Goal: Information Seeking & Learning: Understand process/instructions

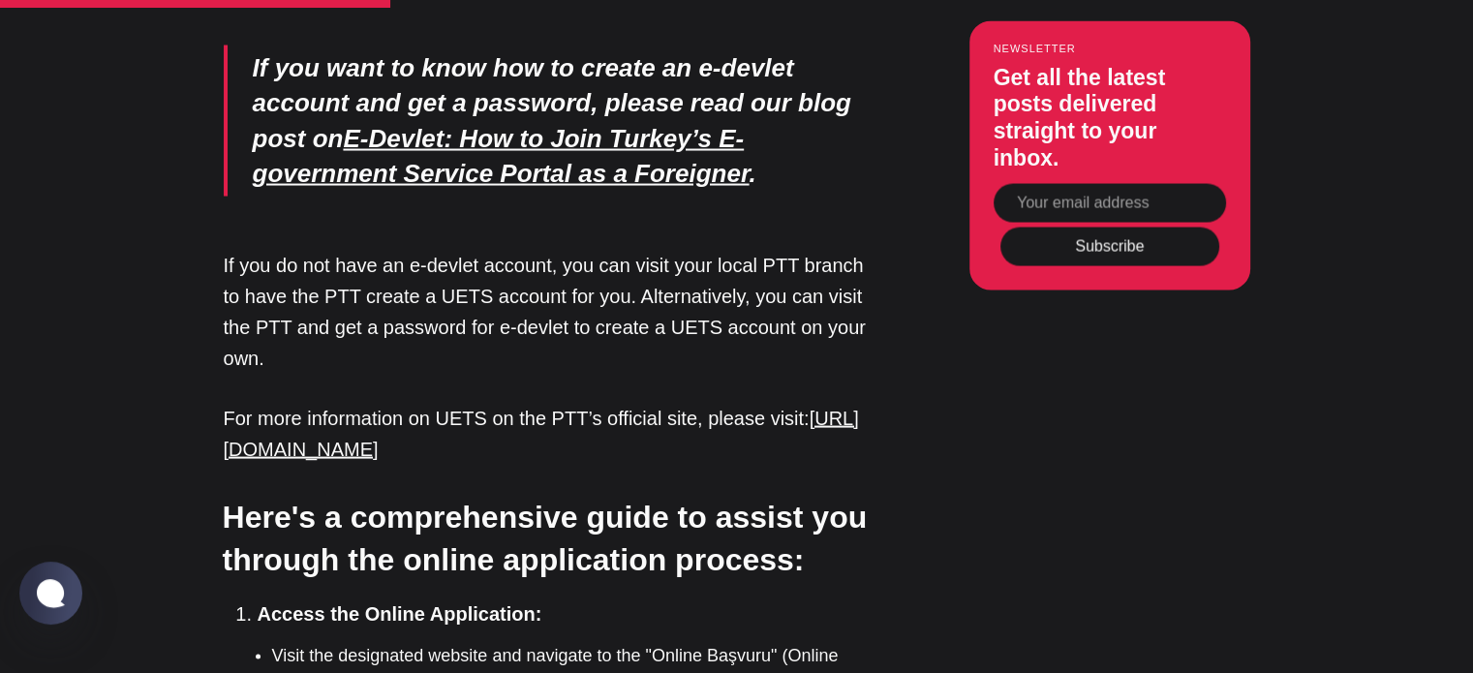
scroll to position [3583, 0]
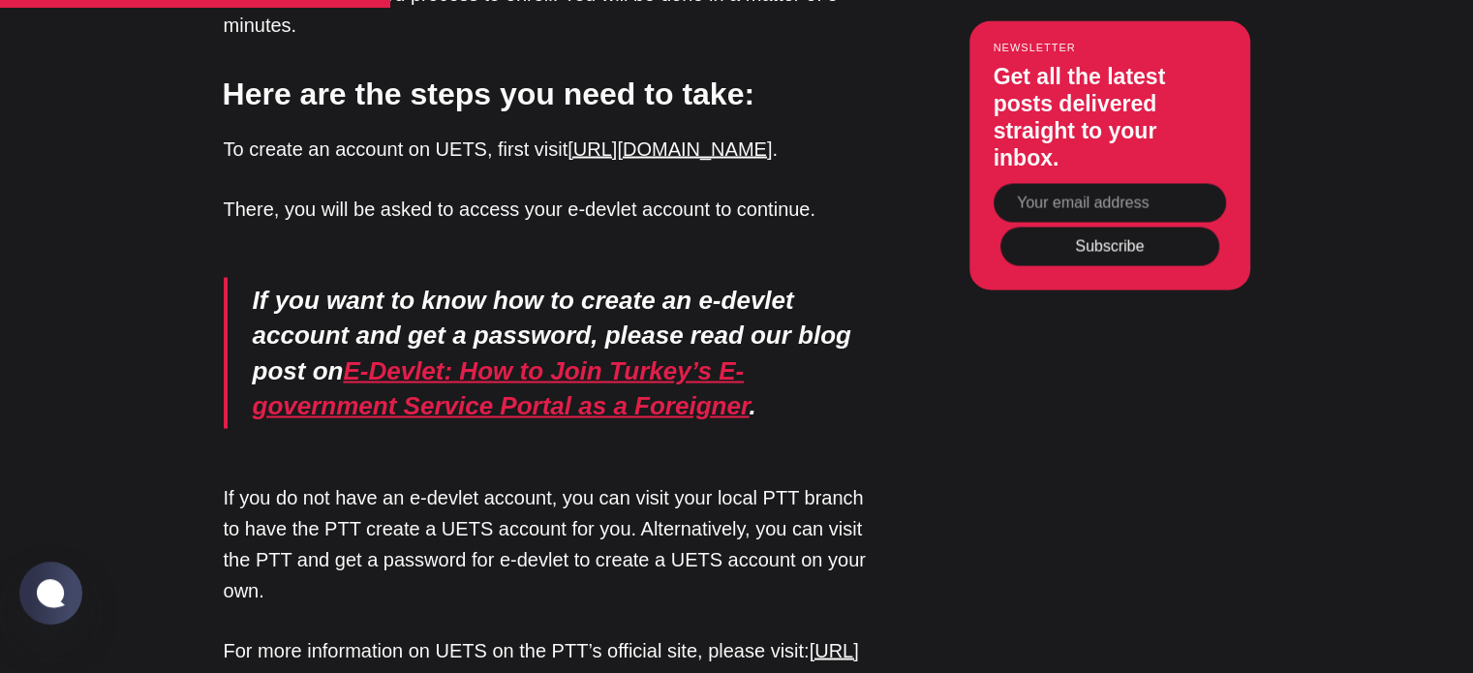
click at [506, 355] on em "E-Devlet: How to Join Turkey’s E-government Service Portal as a Foreigner" at bounding box center [501, 387] width 497 height 64
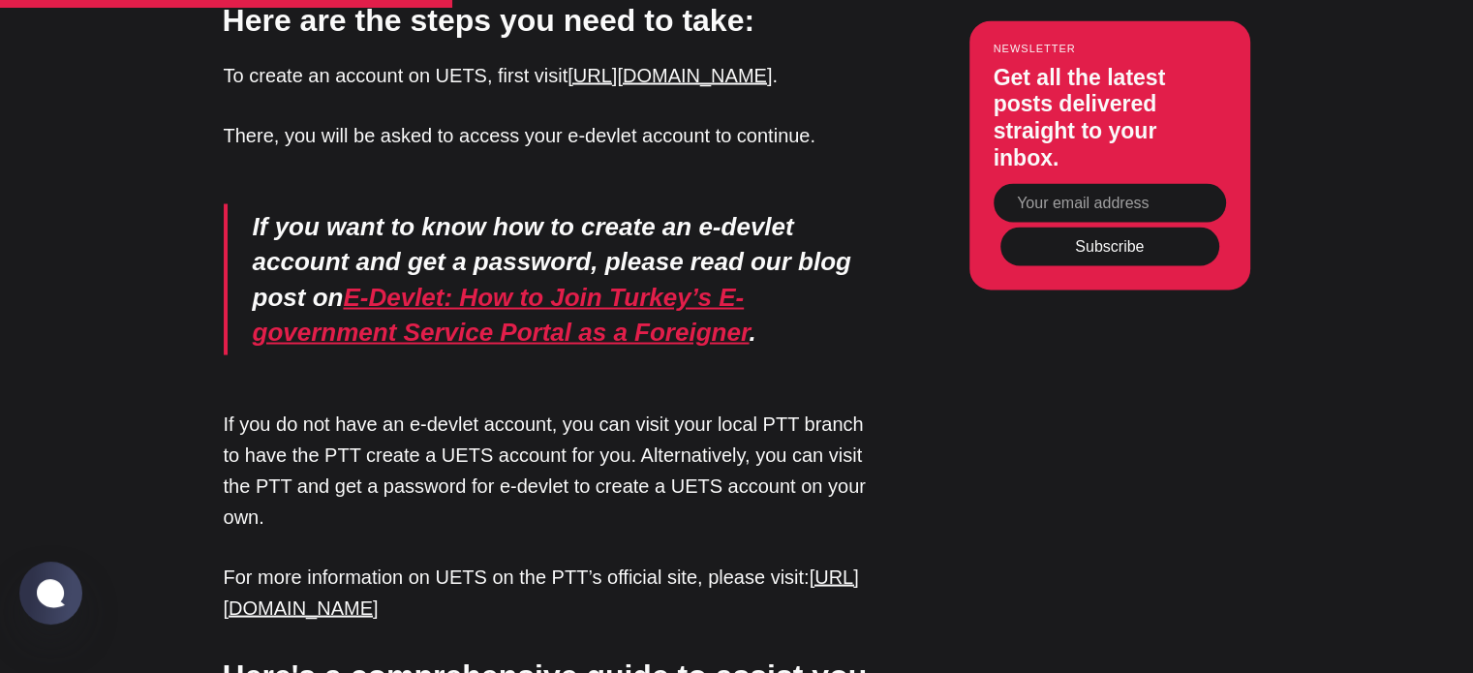
scroll to position [3971, 0]
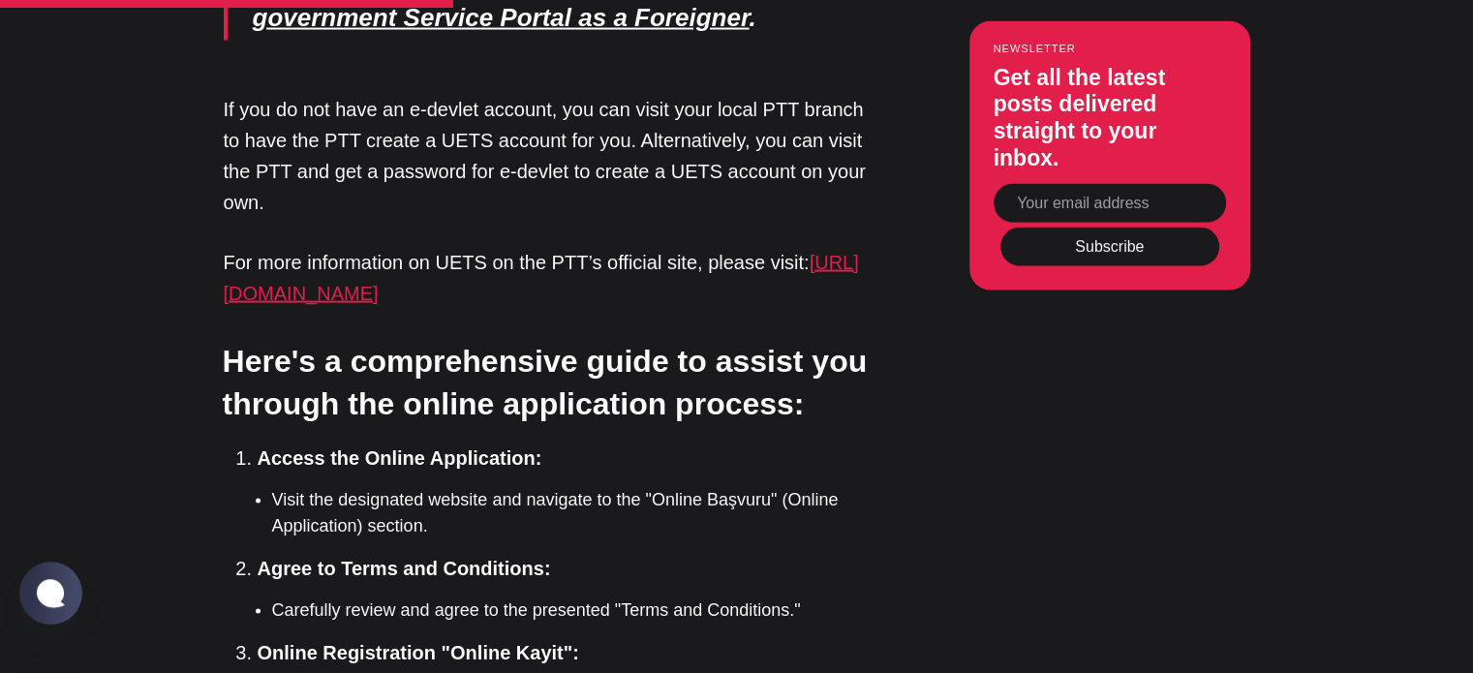
click at [446, 252] on link "https://www.ptt.gov.tr/Sayfalar/EN/Post/UETS.aspx" at bounding box center [541, 278] width 635 height 52
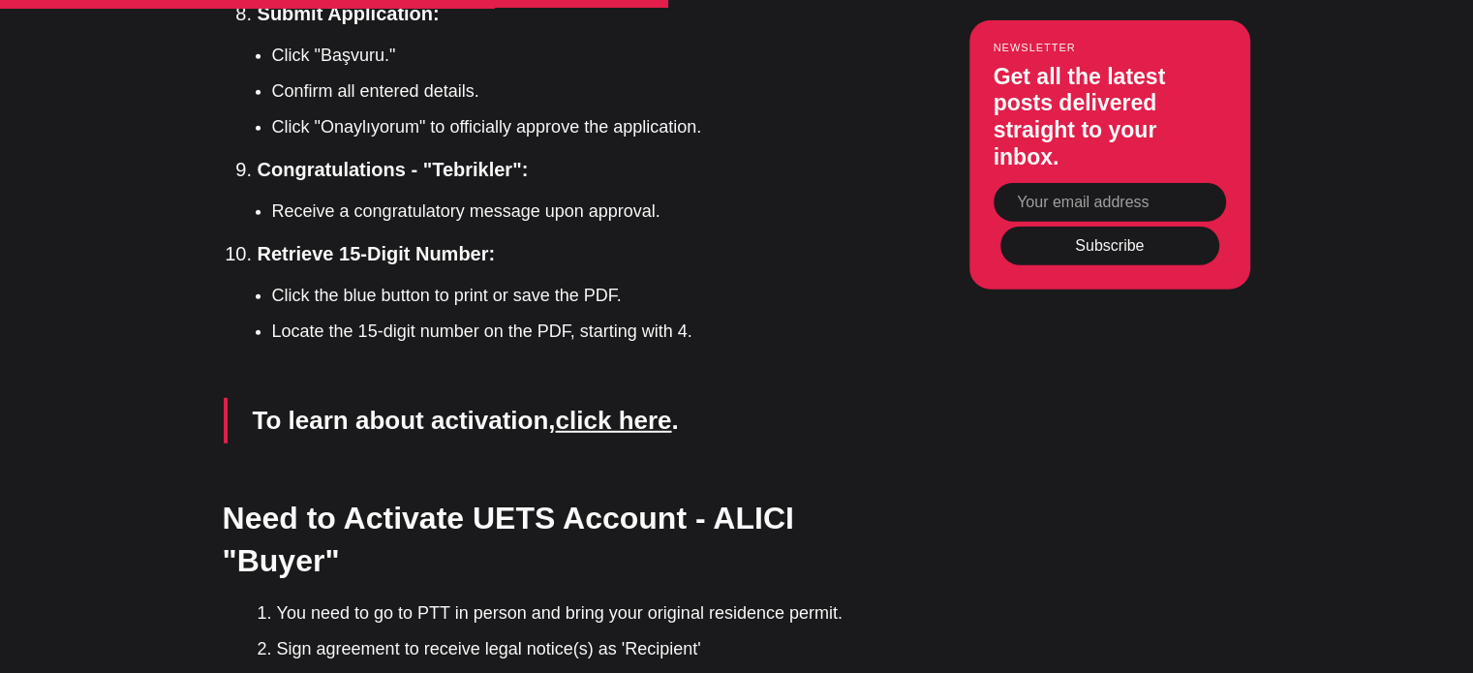
scroll to position [5520, 0]
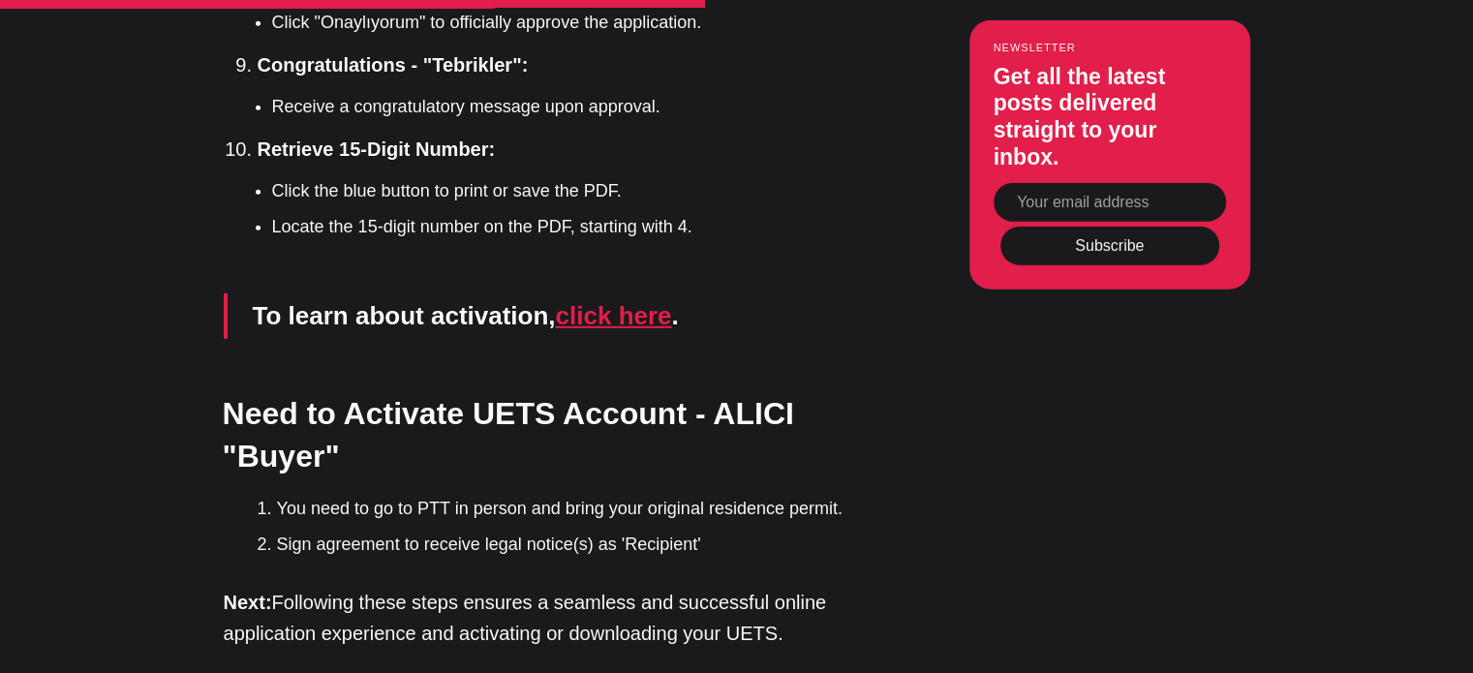
click at [637, 301] on link "click here" at bounding box center [614, 315] width 116 height 29
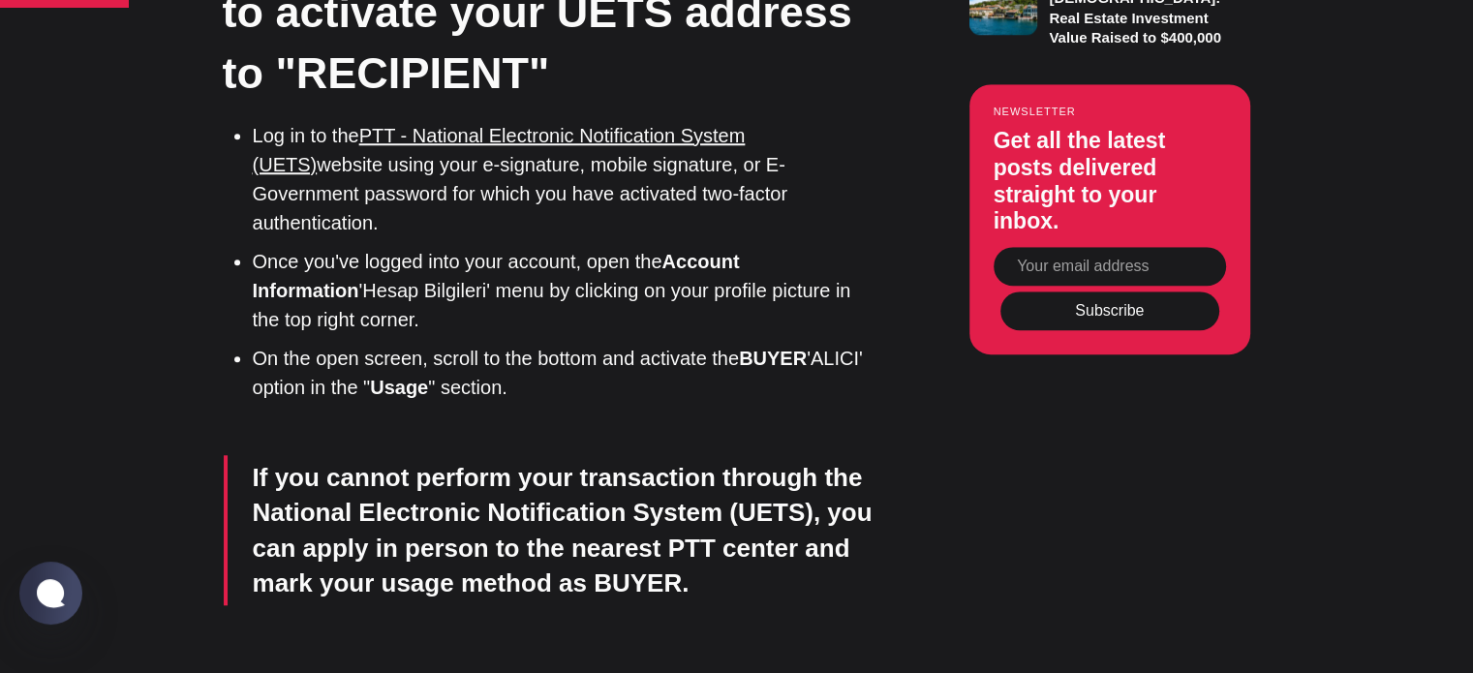
scroll to position [1646, 0]
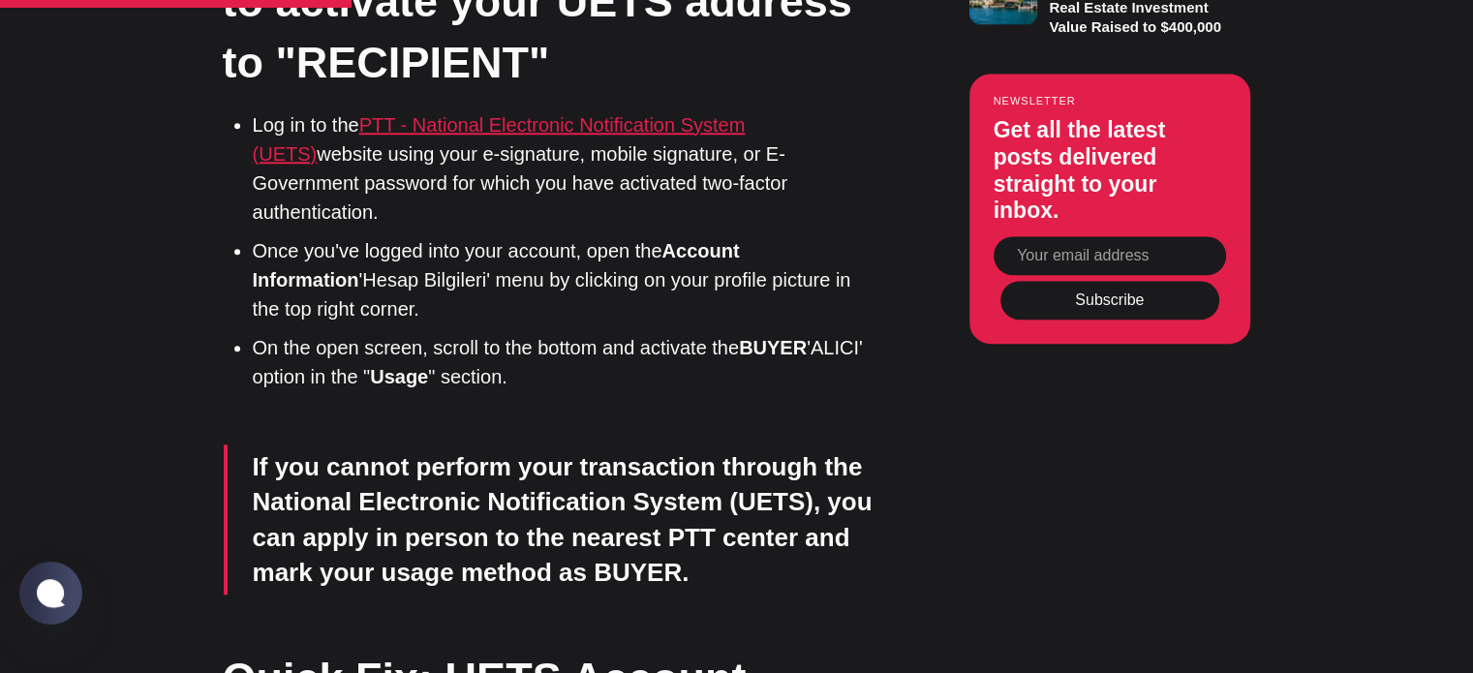
click at [537, 119] on link "PTT - National Electronic Notification System (UETS)" at bounding box center [499, 139] width 493 height 50
